Goal: Task Accomplishment & Management: Complete application form

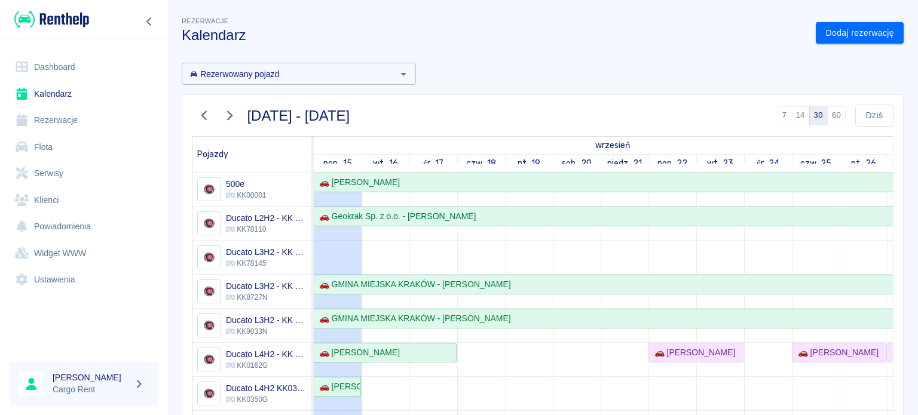
click at [72, 16] on img at bounding box center [51, 20] width 75 height 20
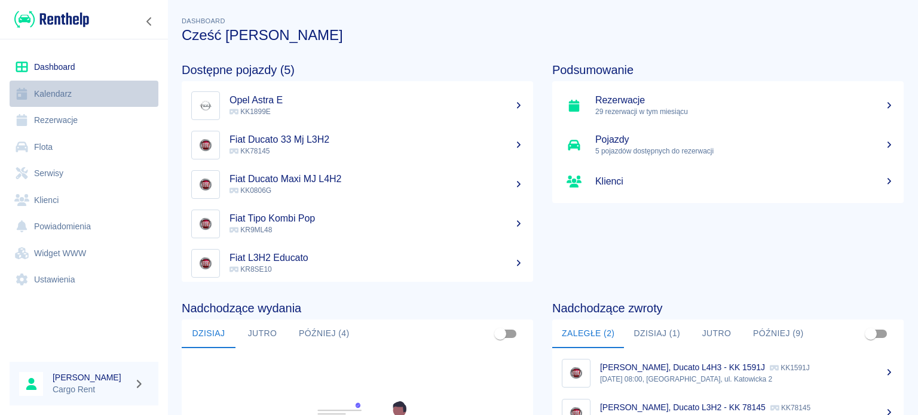
click at [38, 93] on link "Kalendarz" at bounding box center [84, 94] width 149 height 27
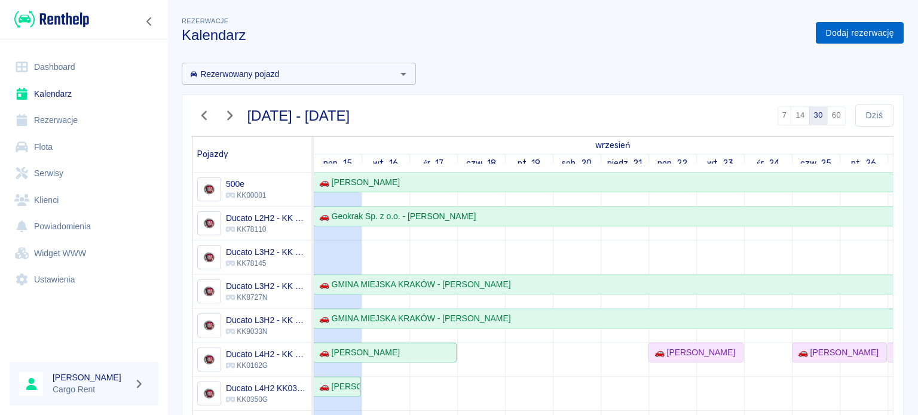
click at [851, 40] on link "Dodaj rezerwację" at bounding box center [859, 33] width 88 height 22
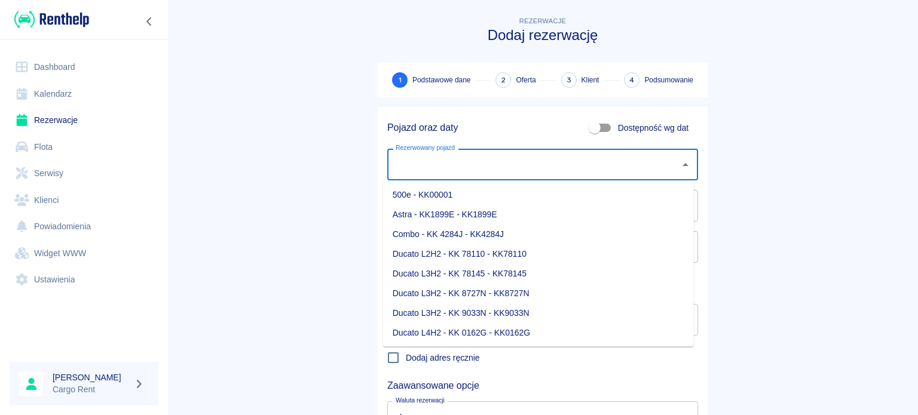
click at [456, 155] on input "Rezerwowany pojazd" at bounding box center [533, 164] width 282 height 21
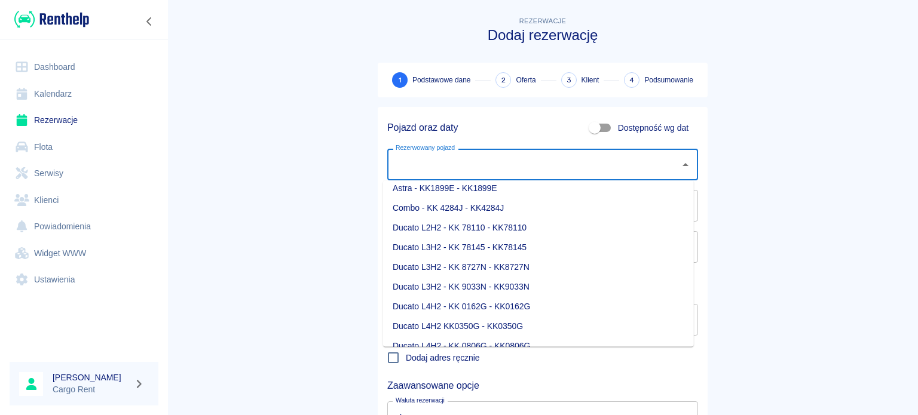
scroll to position [33, 0]
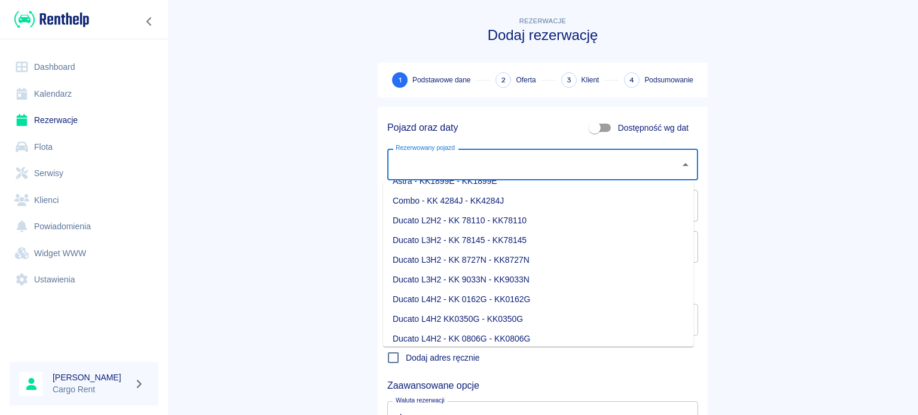
click at [492, 330] on li "Ducato L4H2 - KK 0806G - KK0806G" at bounding box center [538, 339] width 311 height 20
type input "Ducato L4H2 - KK 0806G - KK0806G"
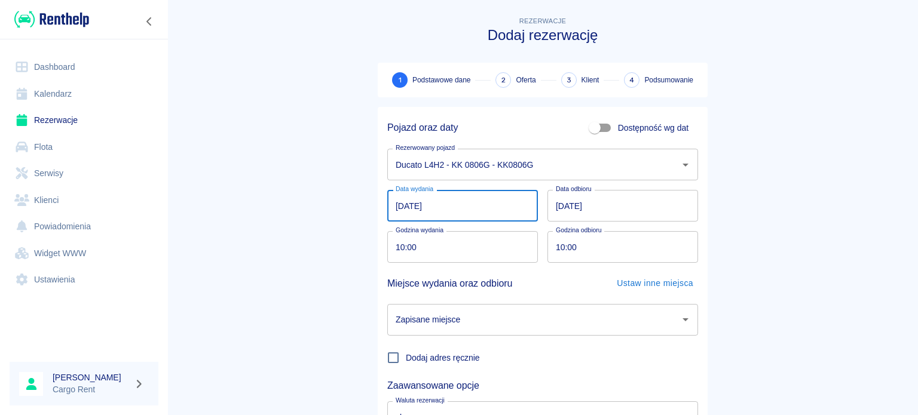
click at [400, 202] on input "[DATE]" at bounding box center [462, 206] width 151 height 32
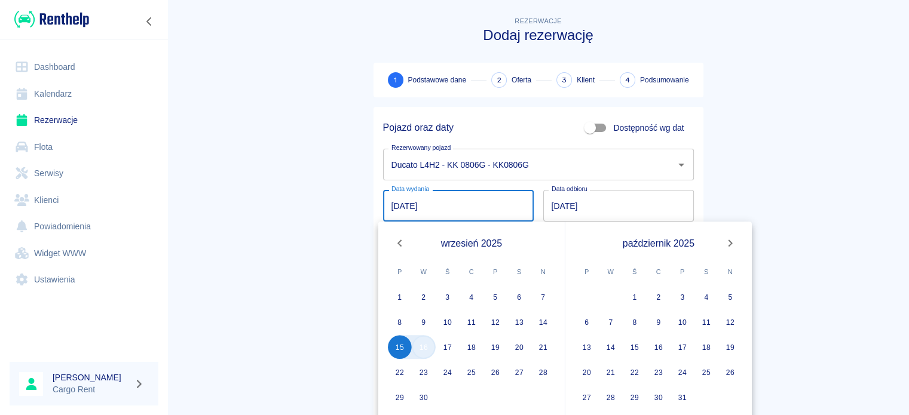
click at [415, 351] on button "16" at bounding box center [424, 347] width 24 height 24
type input "[DATE]"
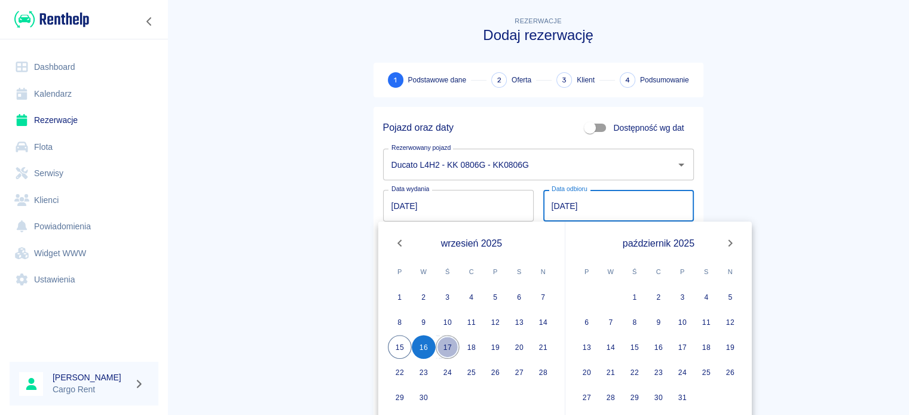
click at [457, 351] on button "17" at bounding box center [447, 347] width 24 height 24
type input "[DATE]"
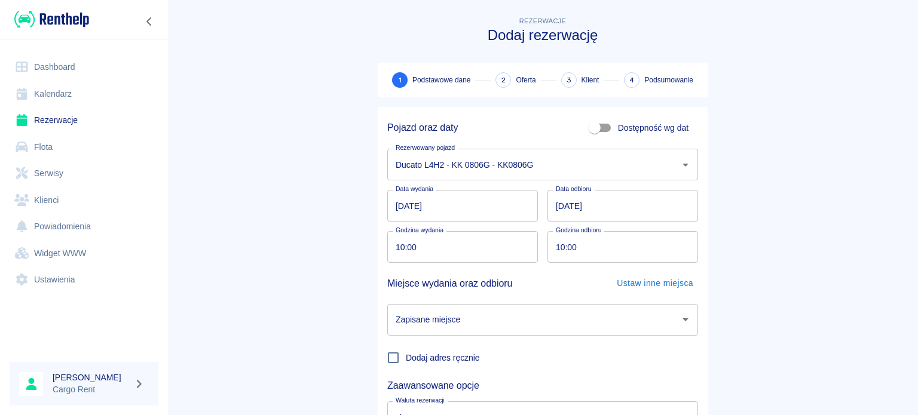
click at [390, 248] on input "10:00" at bounding box center [458, 247] width 142 height 32
type input "08:00"
type input "12:00"
drag, startPoint x: 874, startPoint y: 291, endPoint x: 613, endPoint y: 264, distance: 261.8
click at [872, 291] on main "Rezerwacje Dodaj rezerwację 1 Podstawowe dane 2 Oferta 3 Klient 4 Podsumowanie …" at bounding box center [542, 249] width 750 height 470
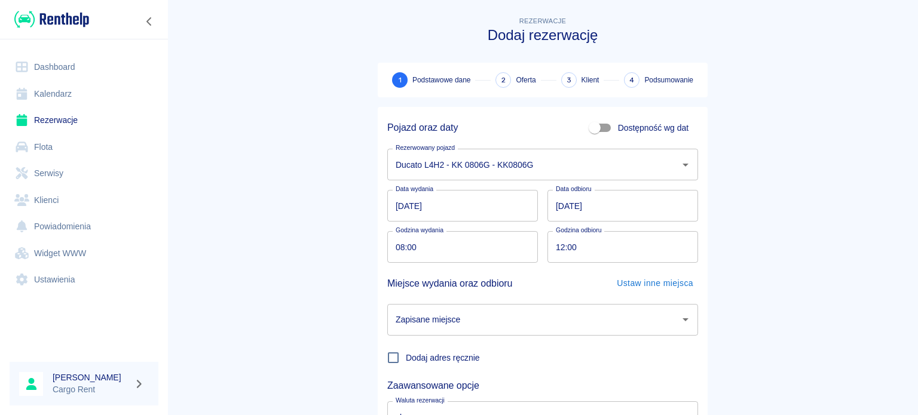
click at [556, 206] on input "[DATE]" at bounding box center [622, 206] width 151 height 32
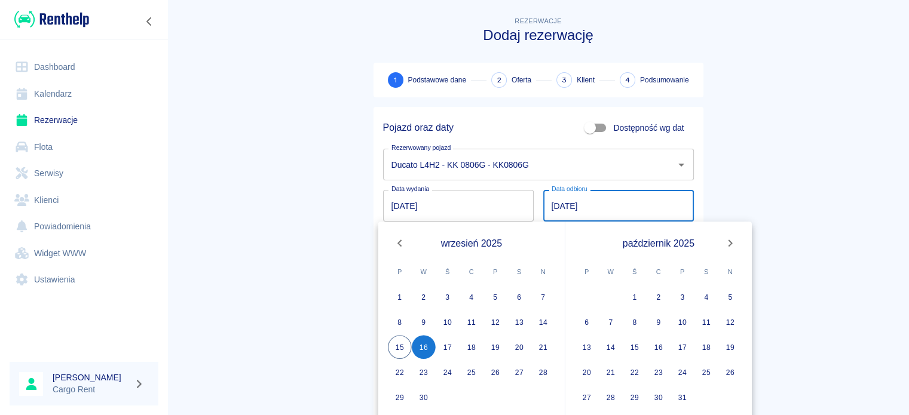
type input "[DATE]"
click at [841, 235] on main "Rezerwacje Dodaj rezerwację 1 Podstawowe dane 2 Oferta 3 Klient 4 Podsumowanie …" at bounding box center [537, 249] width 741 height 470
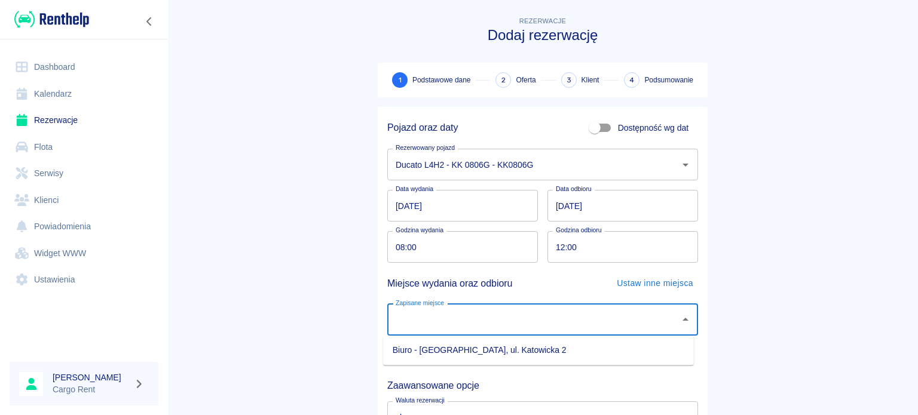
click at [628, 309] on input "Zapisane miejsce" at bounding box center [533, 319] width 282 height 21
click at [581, 330] on div "Zapisane miejsce" at bounding box center [542, 320] width 311 height 32
click at [500, 312] on input "Zapisane miejsce" at bounding box center [533, 319] width 282 height 21
click at [514, 346] on li "Biuro - [GEOGRAPHIC_DATA], ul. Katowicka 2" at bounding box center [538, 350] width 311 height 20
type input "Biuro - [GEOGRAPHIC_DATA], ul. Katowicka 2"
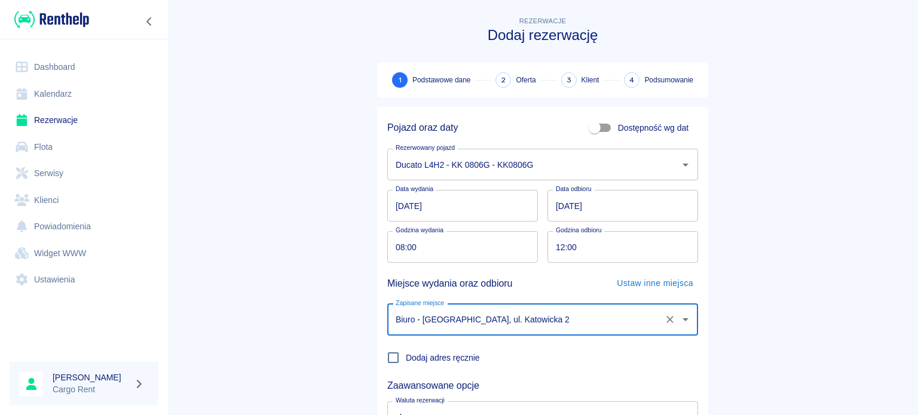
scroll to position [0, 0]
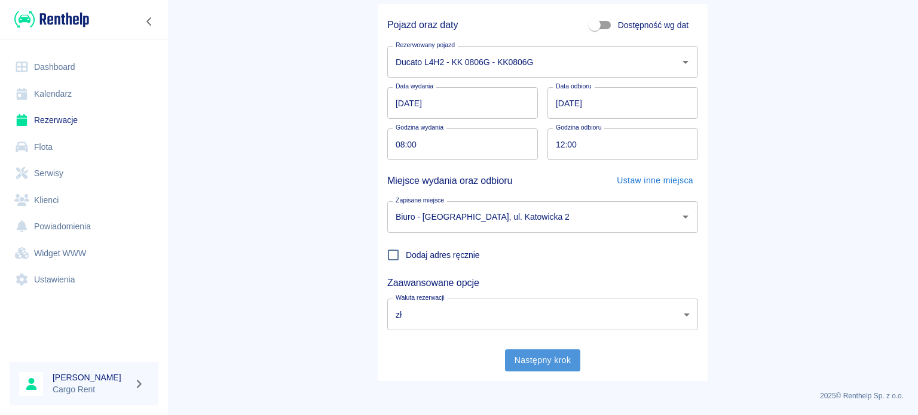
click at [548, 353] on button "Następny krok" at bounding box center [543, 360] width 76 height 22
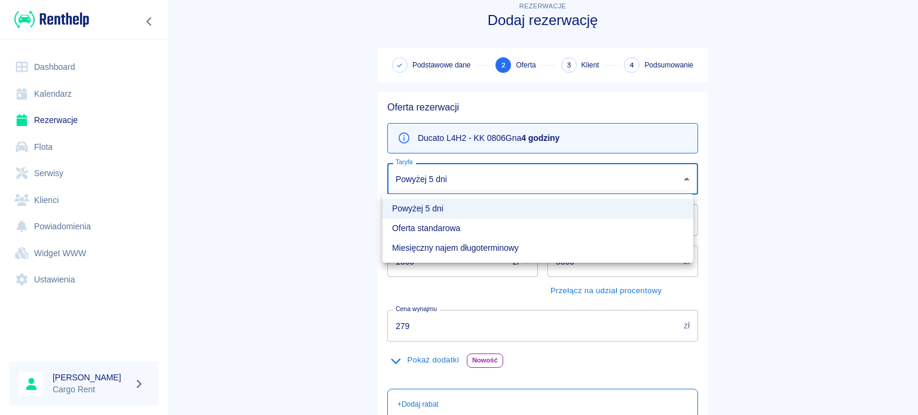
click at [442, 186] on body "Używamy plików Cookies, by zapewnić Ci najlepsze możliwe doświadczenie. Aby dow…" at bounding box center [459, 207] width 918 height 415
click at [434, 222] on li "Oferta standarowa" at bounding box center [537, 229] width 311 height 20
type input "272a84c1-d49b-4c1a-a64c-0b744db8f802"
type input "309"
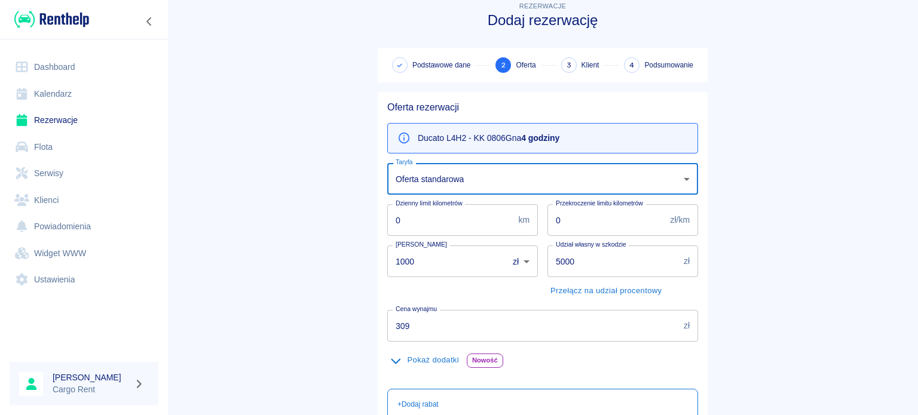
click at [342, 229] on main "Rezerwacje Dodaj rezerwację Podstawowe dane 2 Oferta 3 Klient 4 Podsumowanie Of…" at bounding box center [542, 287] width 750 height 577
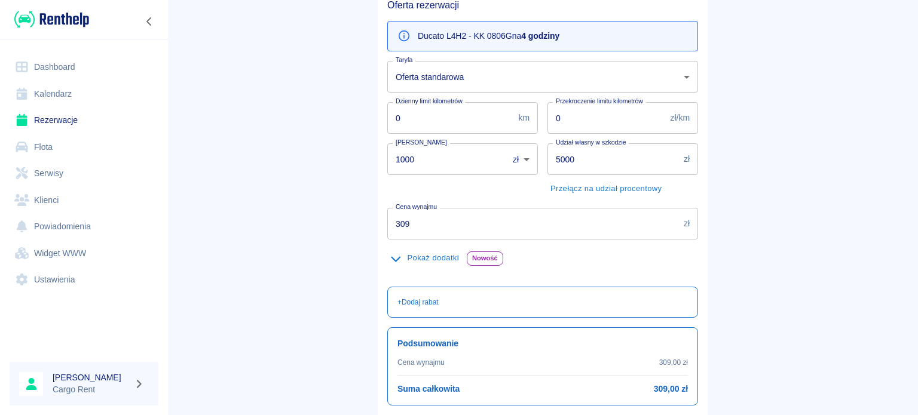
scroll to position [210, 0]
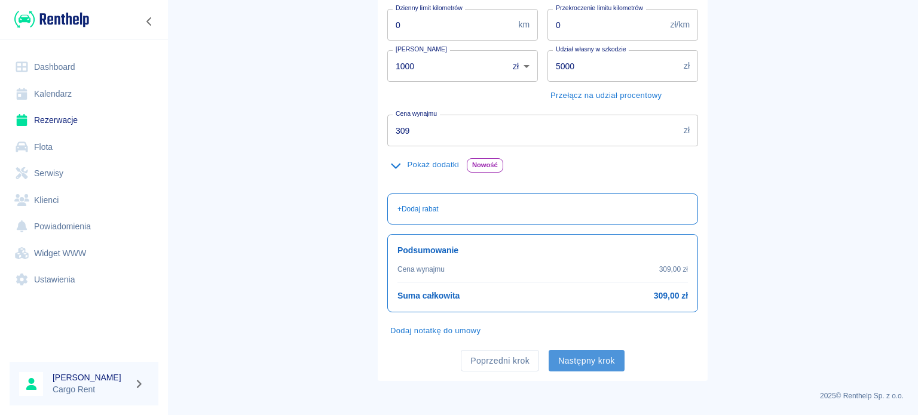
click at [576, 363] on button "Następny krok" at bounding box center [586, 361] width 76 height 22
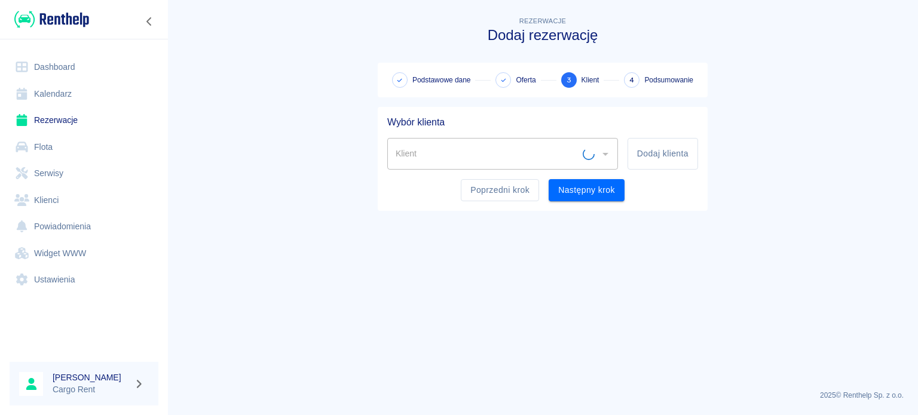
click at [480, 152] on input "Klient" at bounding box center [487, 153] width 190 height 21
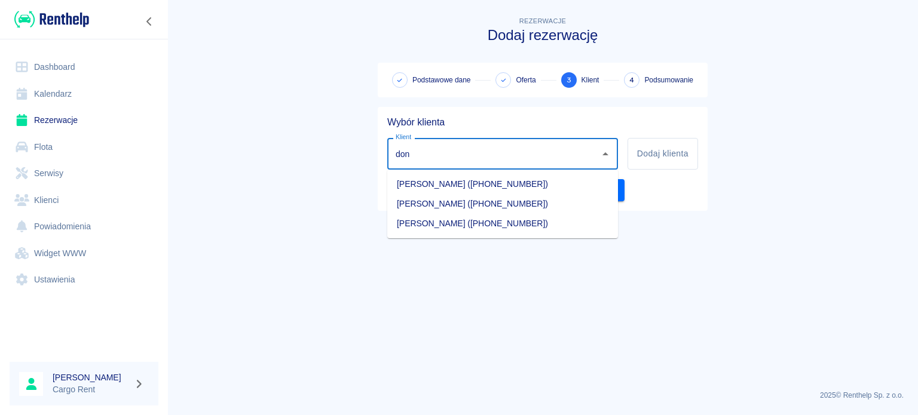
click at [453, 225] on li "[PERSON_NAME] ([PHONE_NUMBER])" at bounding box center [502, 224] width 231 height 20
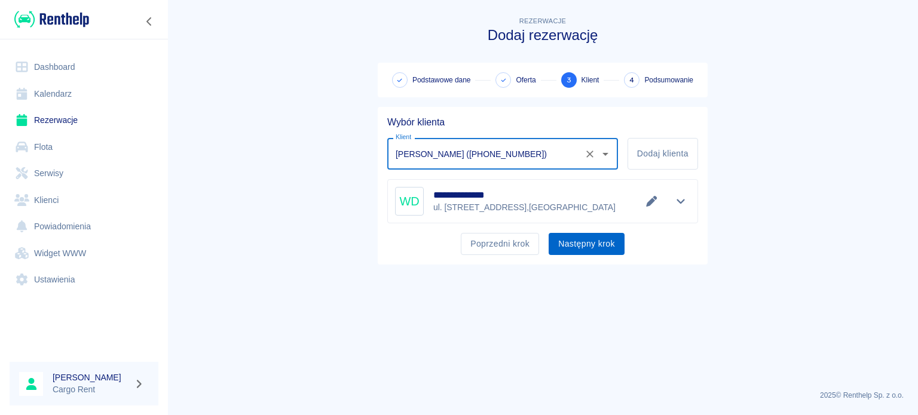
type input "[PERSON_NAME] ([PHONE_NUMBER])"
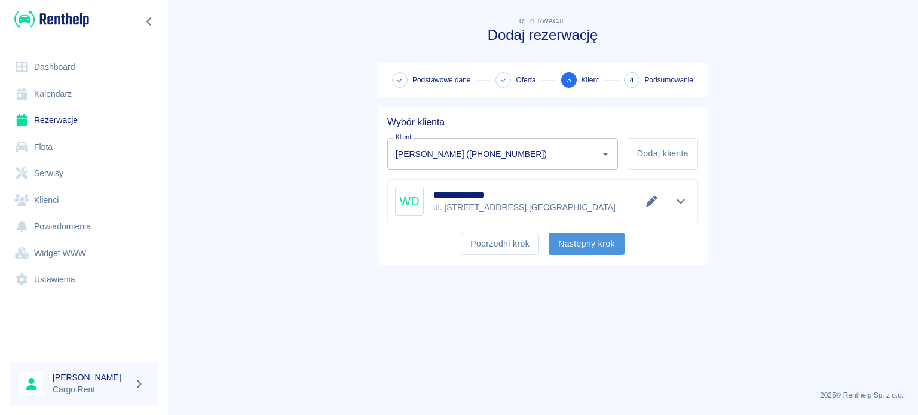
click at [612, 246] on button "Następny krok" at bounding box center [586, 244] width 76 height 22
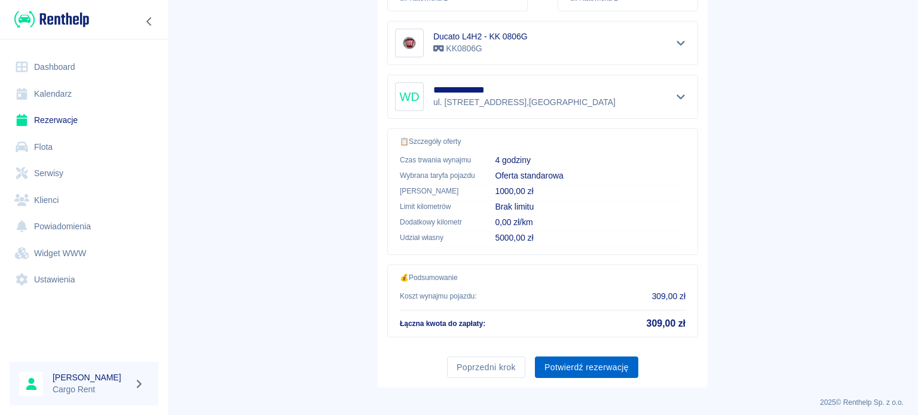
scroll to position [227, 0]
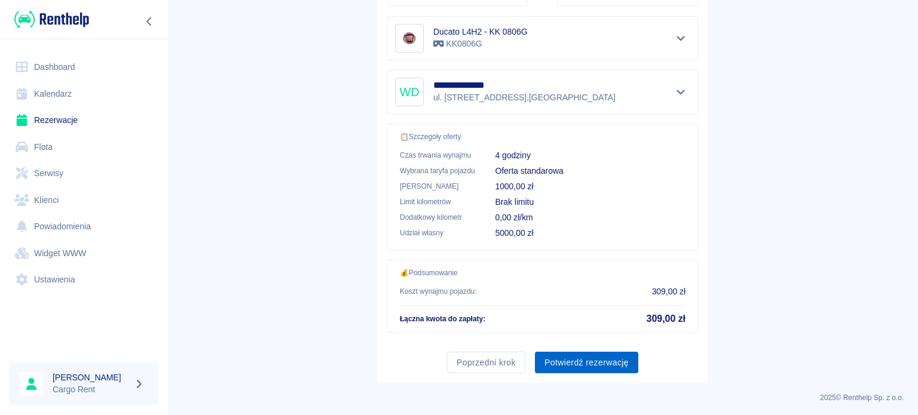
click at [582, 352] on button "Potwierdź rezerwację" at bounding box center [586, 363] width 103 height 22
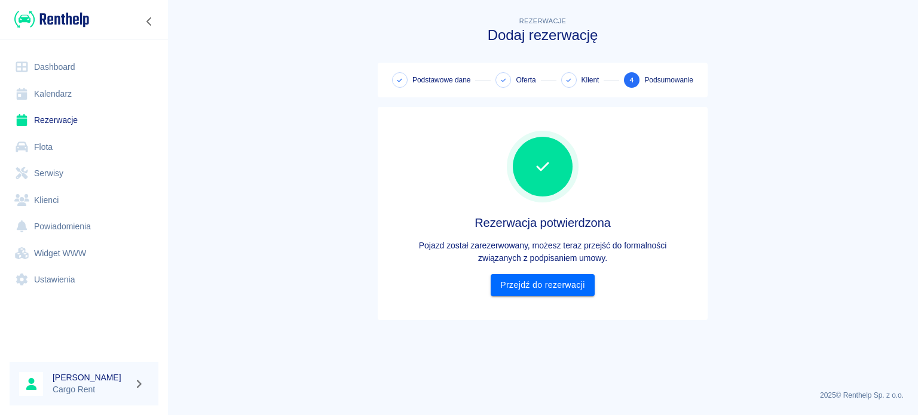
click at [95, 87] on link "Kalendarz" at bounding box center [84, 94] width 149 height 27
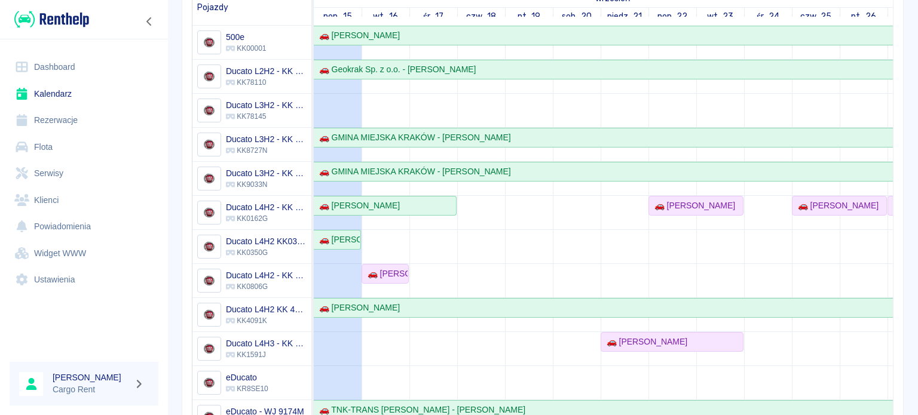
scroll to position [174, 0]
